Goal: Task Accomplishment & Management: Use online tool/utility

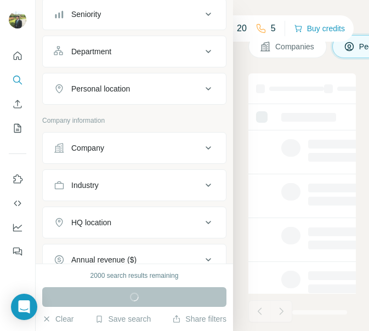
scroll to position [281, 0]
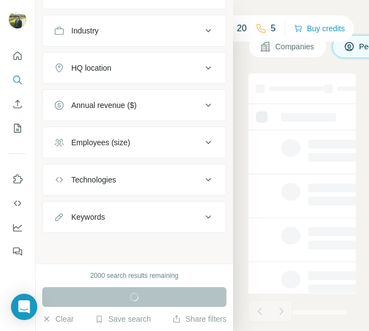
click at [239, 271] on div "Search Companies People" at bounding box center [301, 165] width 136 height 331
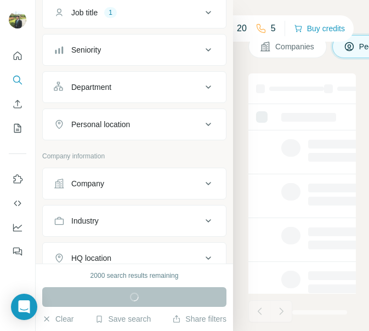
scroll to position [110, 0]
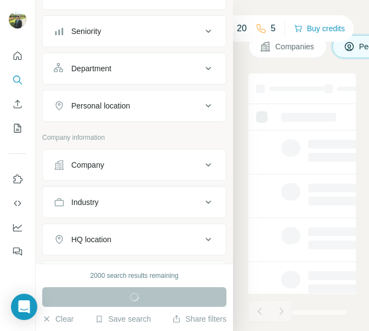
click at [204, 104] on icon at bounding box center [208, 105] width 13 height 13
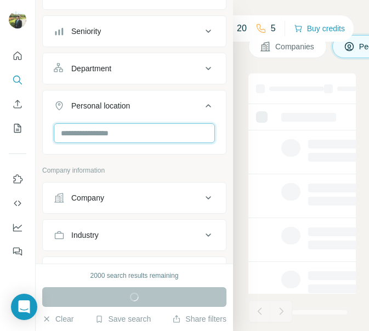
click at [143, 133] on input "text" at bounding box center [134, 133] width 161 height 20
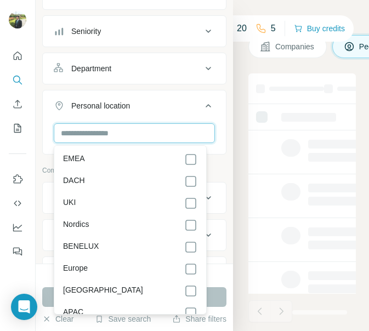
scroll to position [5544, 0]
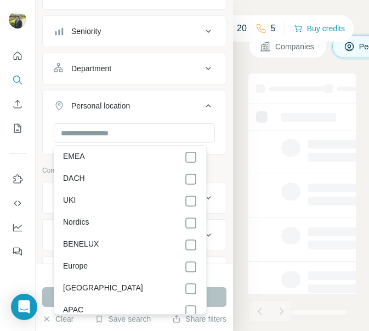
click at [104, 282] on label "[GEOGRAPHIC_DATA]" at bounding box center [103, 288] width 80 height 13
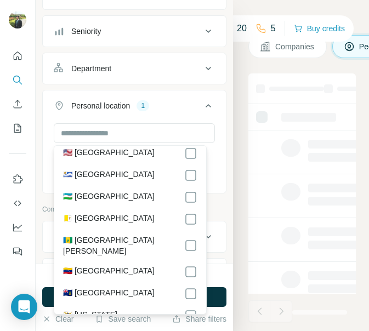
scroll to position [5105, 0]
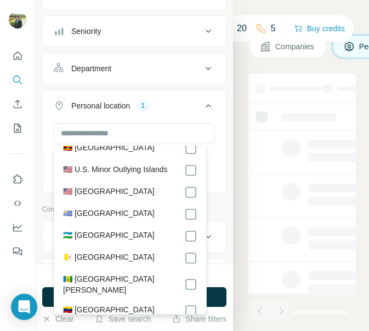
click at [148, 186] on div "🇺🇸 [GEOGRAPHIC_DATA]" at bounding box center [130, 192] width 134 height 13
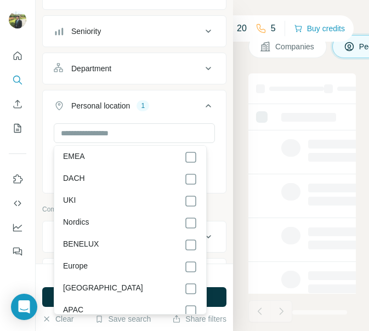
click at [219, 214] on div "New search Hide Company lookalikes 1 Personal information Job title 1 Seniority…" at bounding box center [134, 132] width 197 height 264
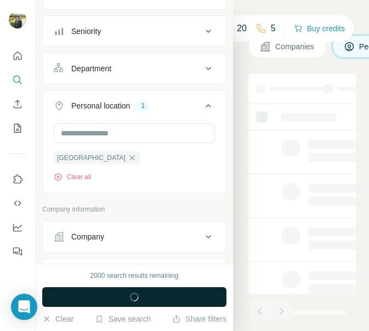
click at [156, 294] on button "Run search" at bounding box center [134, 297] width 184 height 20
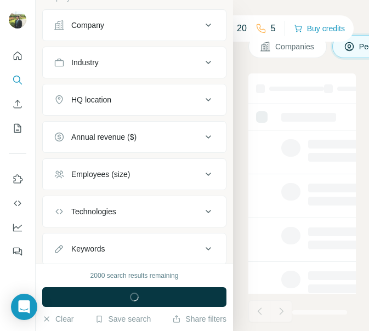
scroll to position [329, 0]
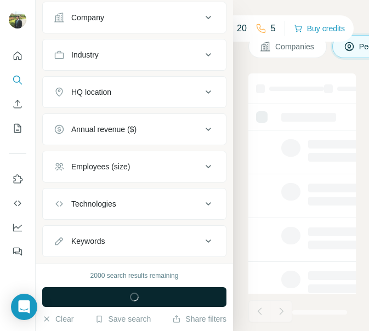
click at [111, 303] on button "Run search" at bounding box center [134, 297] width 184 height 20
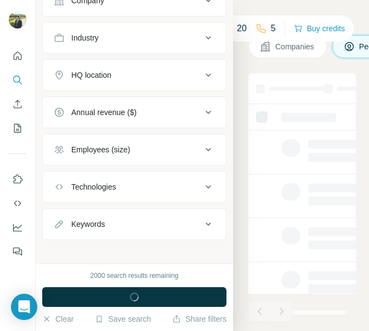
scroll to position [354, 0]
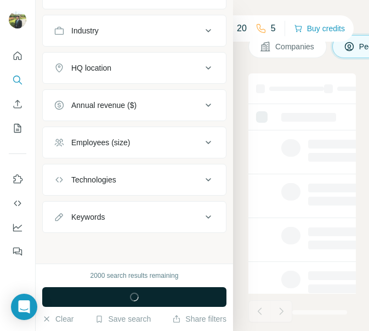
click at [154, 299] on span "button" at bounding box center [134, 297] width 39 height 11
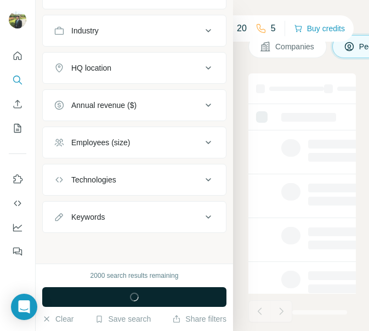
click at [154, 299] on span "button" at bounding box center [134, 297] width 39 height 11
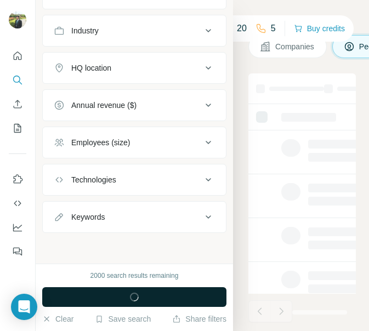
click at [154, 299] on span "button" at bounding box center [134, 297] width 39 height 11
